Goal: Information Seeking & Learning: Learn about a topic

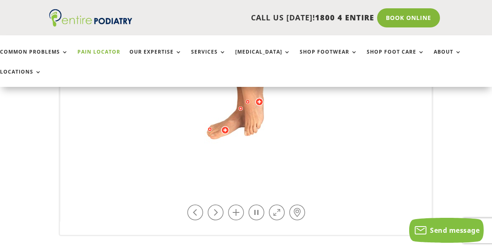
scroll to position [354, 0]
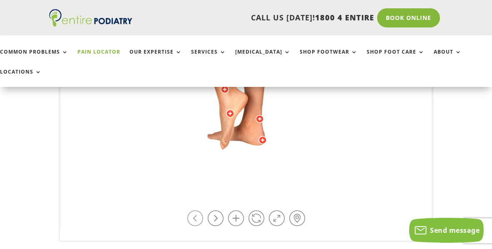
click at [198, 210] on link at bounding box center [195, 218] width 16 height 16
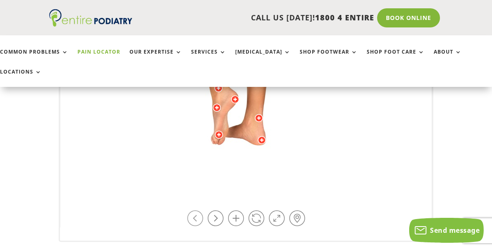
click at [198, 210] on link at bounding box center [195, 218] width 16 height 16
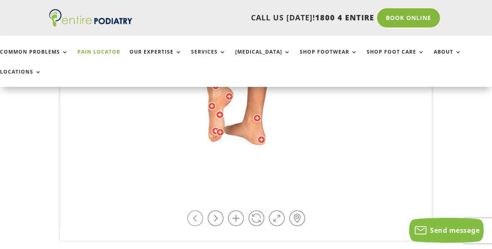
click at [198, 210] on link at bounding box center [195, 218] width 16 height 16
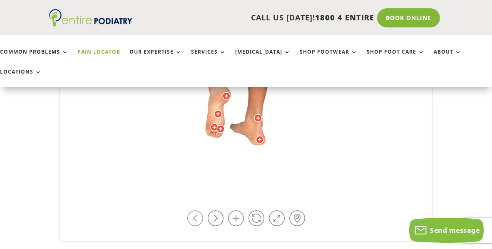
click at [198, 210] on link at bounding box center [195, 218] width 16 height 16
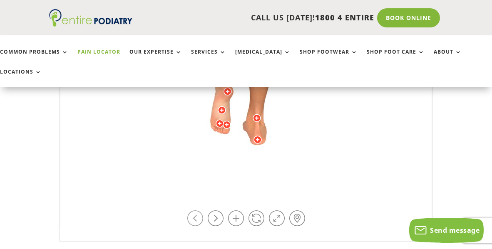
click at [198, 210] on link at bounding box center [195, 218] width 16 height 16
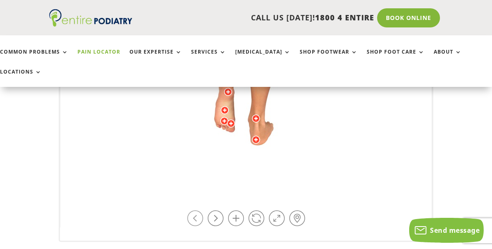
click at [198, 210] on link at bounding box center [195, 218] width 16 height 16
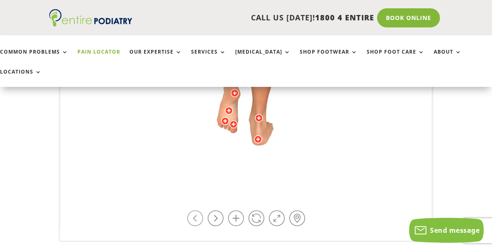
click at [198, 210] on link at bounding box center [195, 218] width 16 height 16
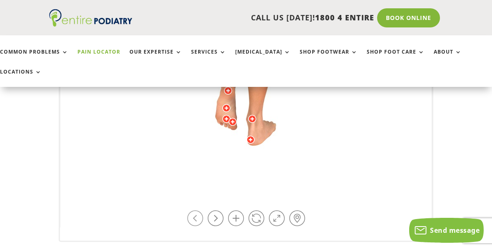
click at [198, 210] on link at bounding box center [195, 218] width 16 height 16
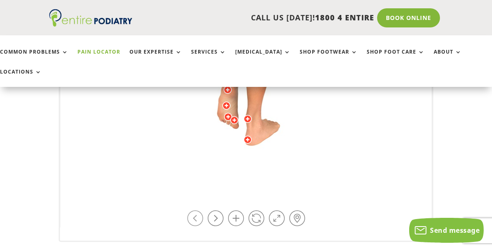
click at [198, 210] on link at bounding box center [195, 218] width 16 height 16
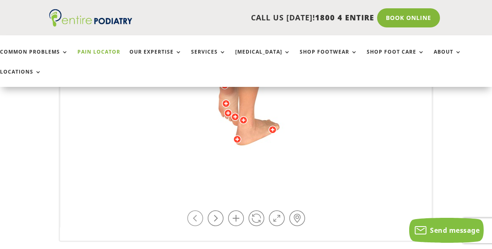
click at [198, 210] on link at bounding box center [195, 218] width 16 height 16
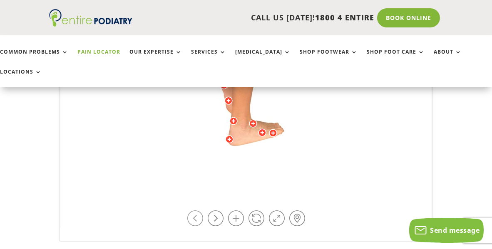
click at [198, 210] on link at bounding box center [195, 218] width 16 height 16
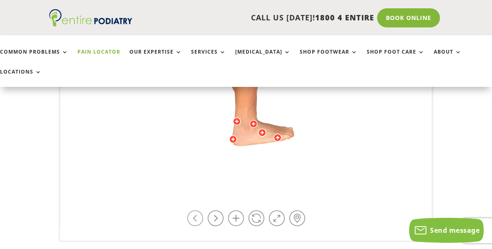
click at [198, 210] on link at bounding box center [195, 218] width 16 height 16
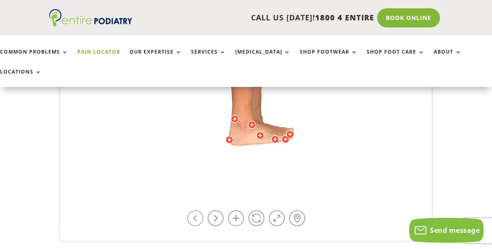
click at [198, 210] on link at bounding box center [195, 218] width 16 height 16
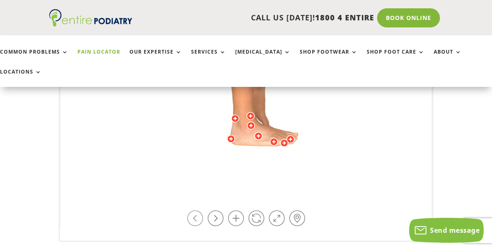
click at [198, 210] on link at bounding box center [195, 218] width 16 height 16
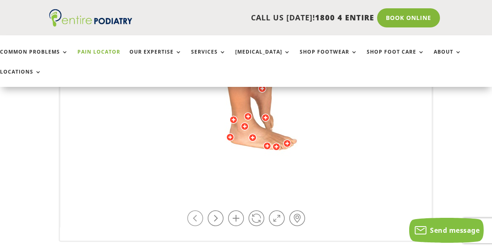
click at [198, 210] on link at bounding box center [195, 218] width 16 height 16
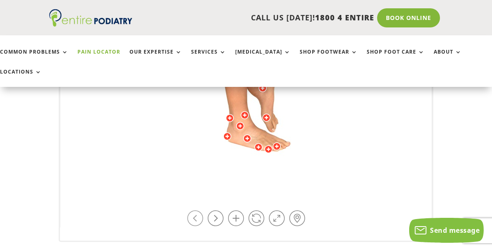
click at [198, 210] on link at bounding box center [195, 218] width 16 height 16
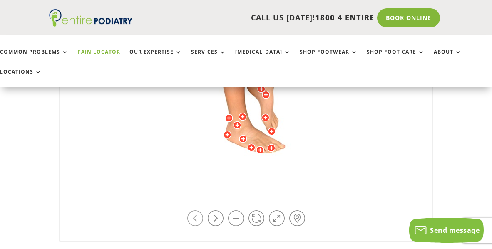
click at [198, 210] on link at bounding box center [195, 218] width 16 height 16
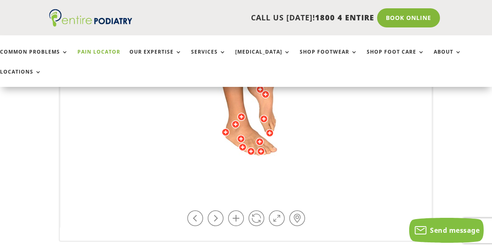
click at [243, 143] on div at bounding box center [242, 147] width 8 height 8
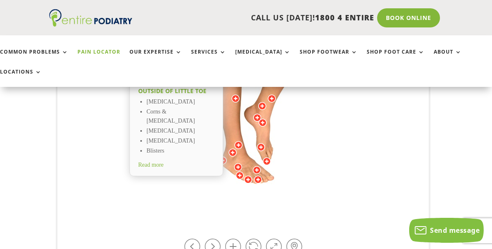
scroll to position [326, 2]
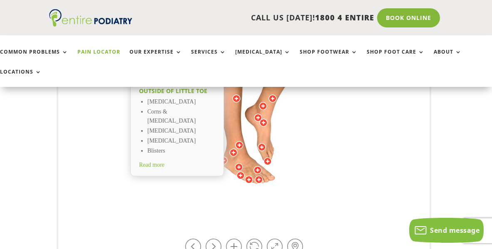
click at [240, 163] on div at bounding box center [239, 167] width 8 height 8
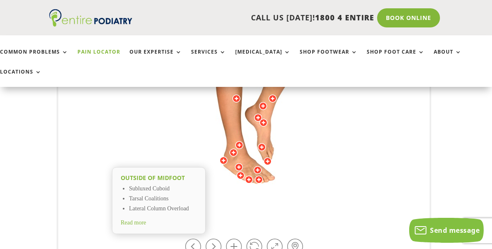
click at [141, 220] on span "Read more" at bounding box center [133, 223] width 25 height 6
click at [241, 171] on div at bounding box center [240, 175] width 8 height 8
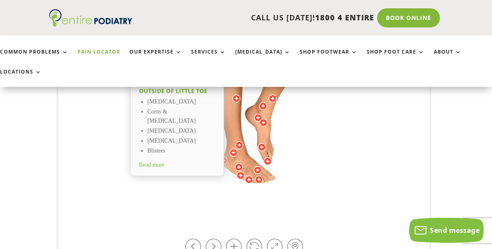
click at [166, 131] on div "Outside of little toe Bunionette Corns & Callus Warts Diabetic Foot Ulcer Blist…" at bounding box center [177, 128] width 94 height 96
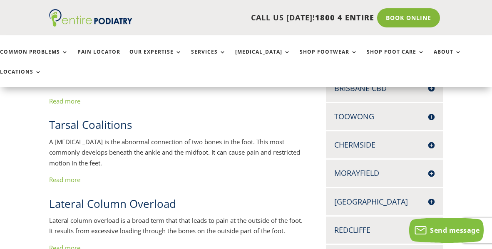
scroll to position [210, 0]
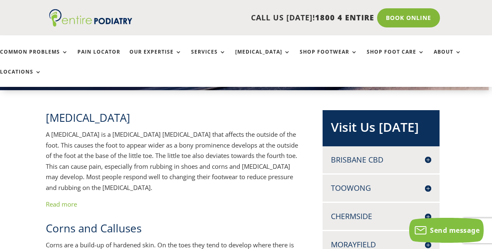
scroll to position [143, 2]
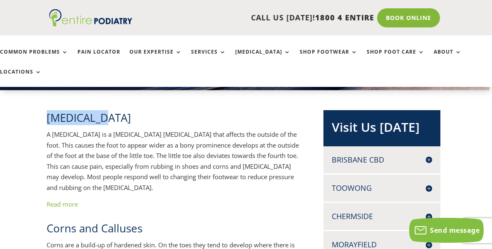
drag, startPoint x: 128, startPoint y: 99, endPoint x: 38, endPoint y: 93, distance: 90.1
click at [63, 199] on p "Read more" at bounding box center [174, 204] width 255 height 11
click at [65, 200] on link "Read more" at bounding box center [62, 204] width 31 height 8
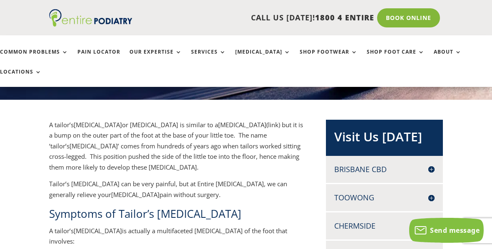
scroll to position [110, 0]
